Goal: Task Accomplishment & Management: Use online tool/utility

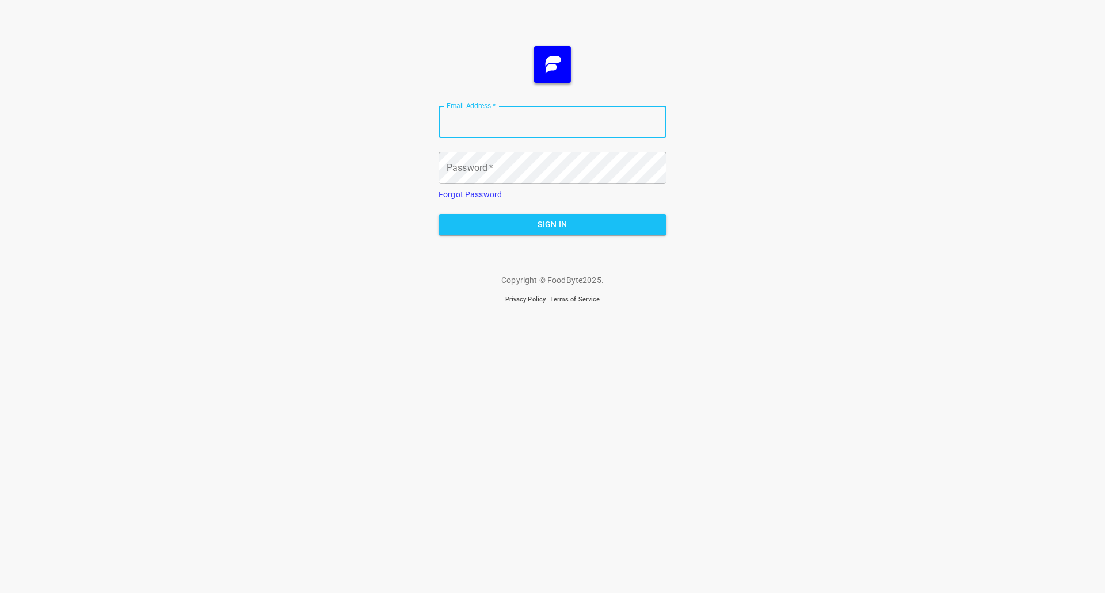
click at [538, 120] on input "Email Address   *" at bounding box center [552, 122] width 228 height 32
click at [463, 127] on input "Email Address   *" at bounding box center [552, 122] width 228 height 32
type input "[PERSON_NAME][EMAIL_ADDRESS][DOMAIN_NAME]"
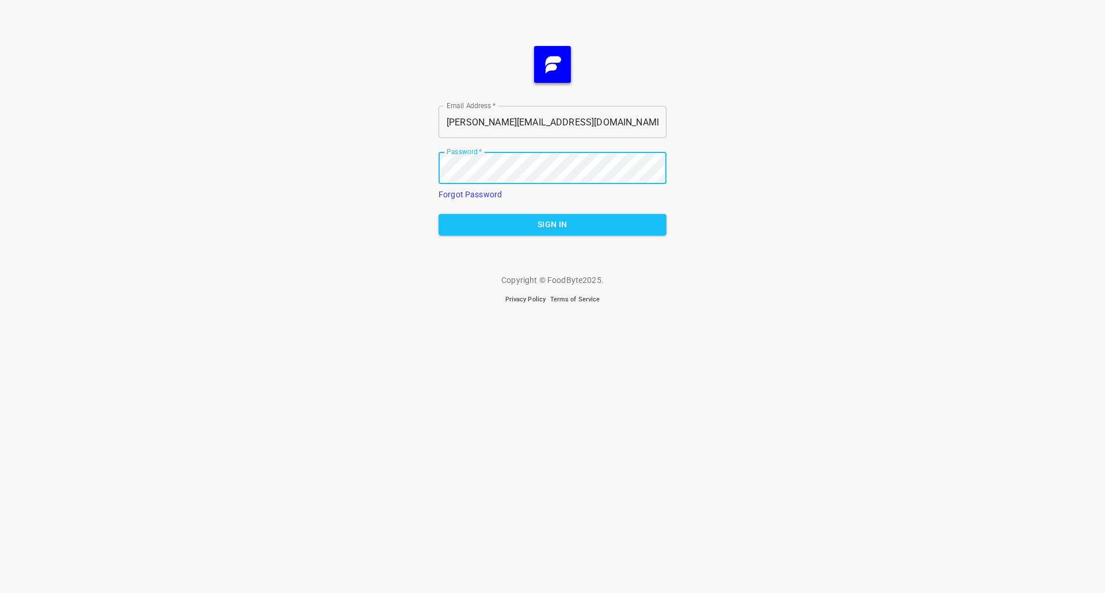
click at [438, 214] on button "Sign In" at bounding box center [552, 224] width 228 height 21
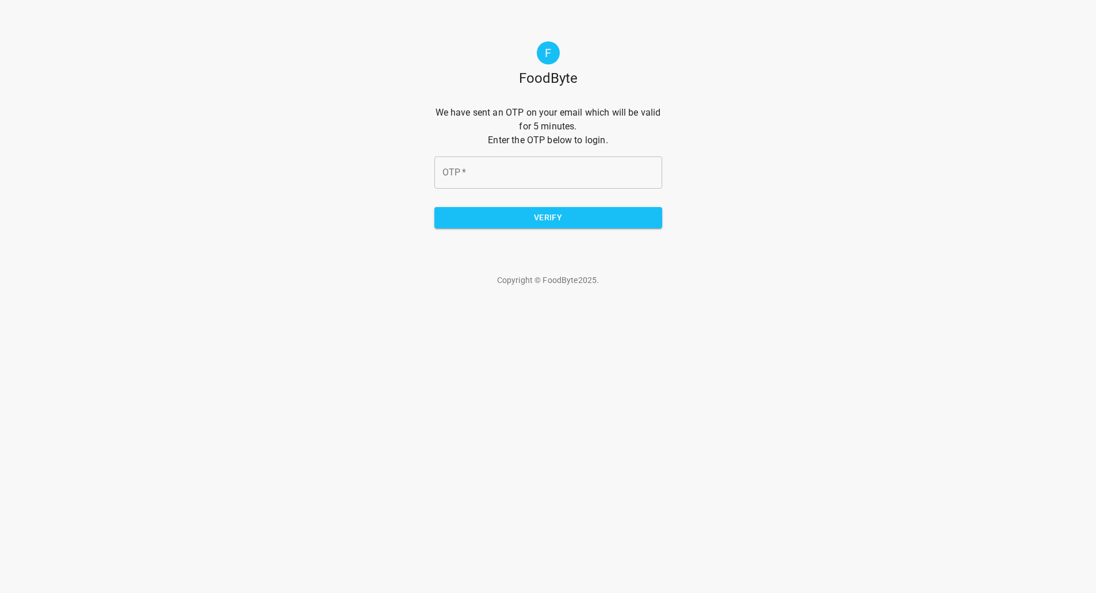
click at [495, 184] on input "OTP   *" at bounding box center [548, 173] width 228 height 32
paste input "f7390f"
type input "f7390f"
click at [497, 212] on span "Verify" at bounding box center [548, 218] width 209 height 14
